Goal: Transaction & Acquisition: Purchase product/service

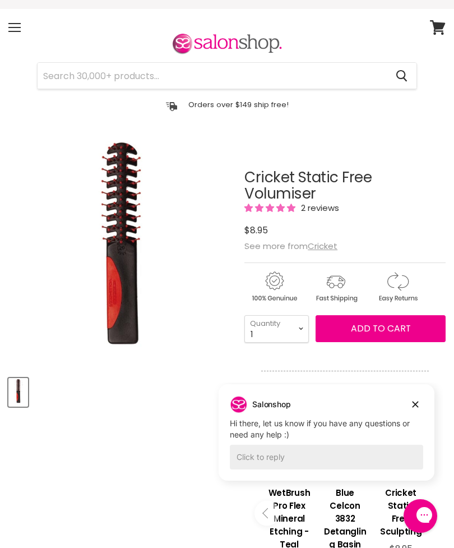
click at [306, 204] on span "2 reviews" at bounding box center [318, 208] width 41 height 12
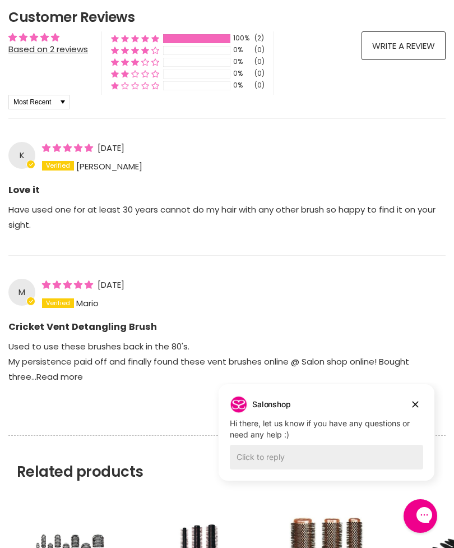
scroll to position [826, 0]
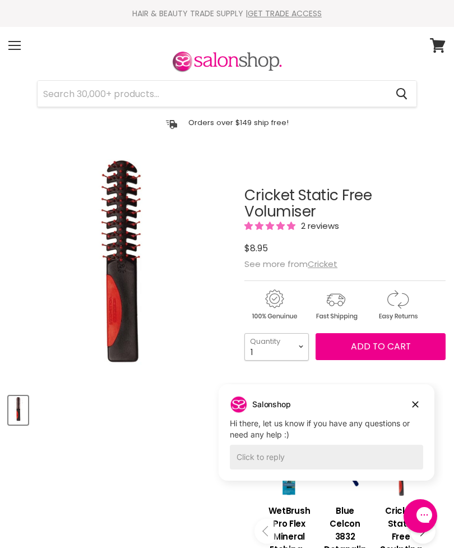
click at [300, 346] on select "1 2 3 4 5 6 7 8 9 10+" at bounding box center [277, 346] width 64 height 27
select select "2"
type input "2"
click at [401, 350] on span "Add to cart" at bounding box center [381, 346] width 60 height 13
click at [373, 352] on span "Add to cart" at bounding box center [381, 346] width 60 height 13
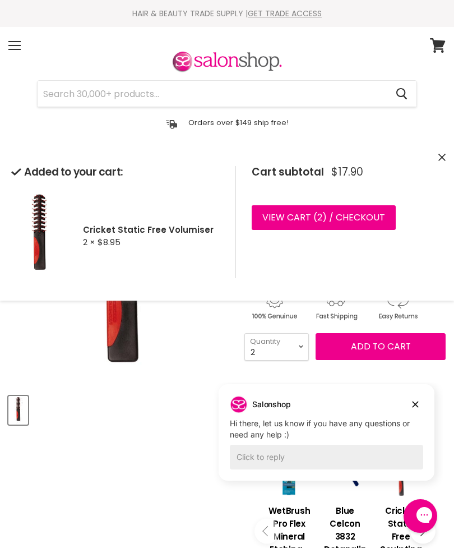
click at [356, 222] on link "View cart ( 2 ) / Checkout" at bounding box center [324, 217] width 144 height 25
